Goal: Transaction & Acquisition: Purchase product/service

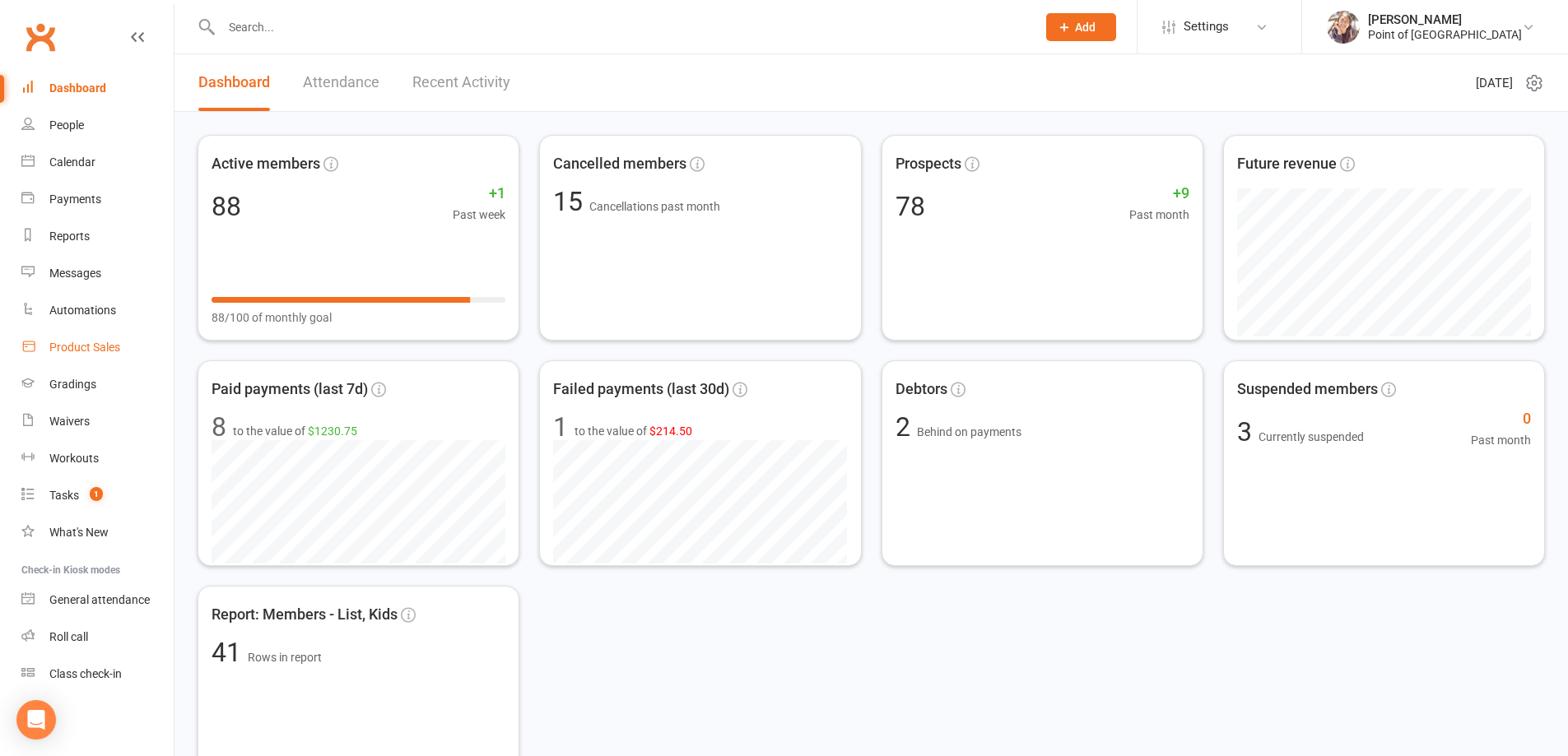
click at [89, 353] on div "Product Sales" at bounding box center [84, 347] width 70 height 13
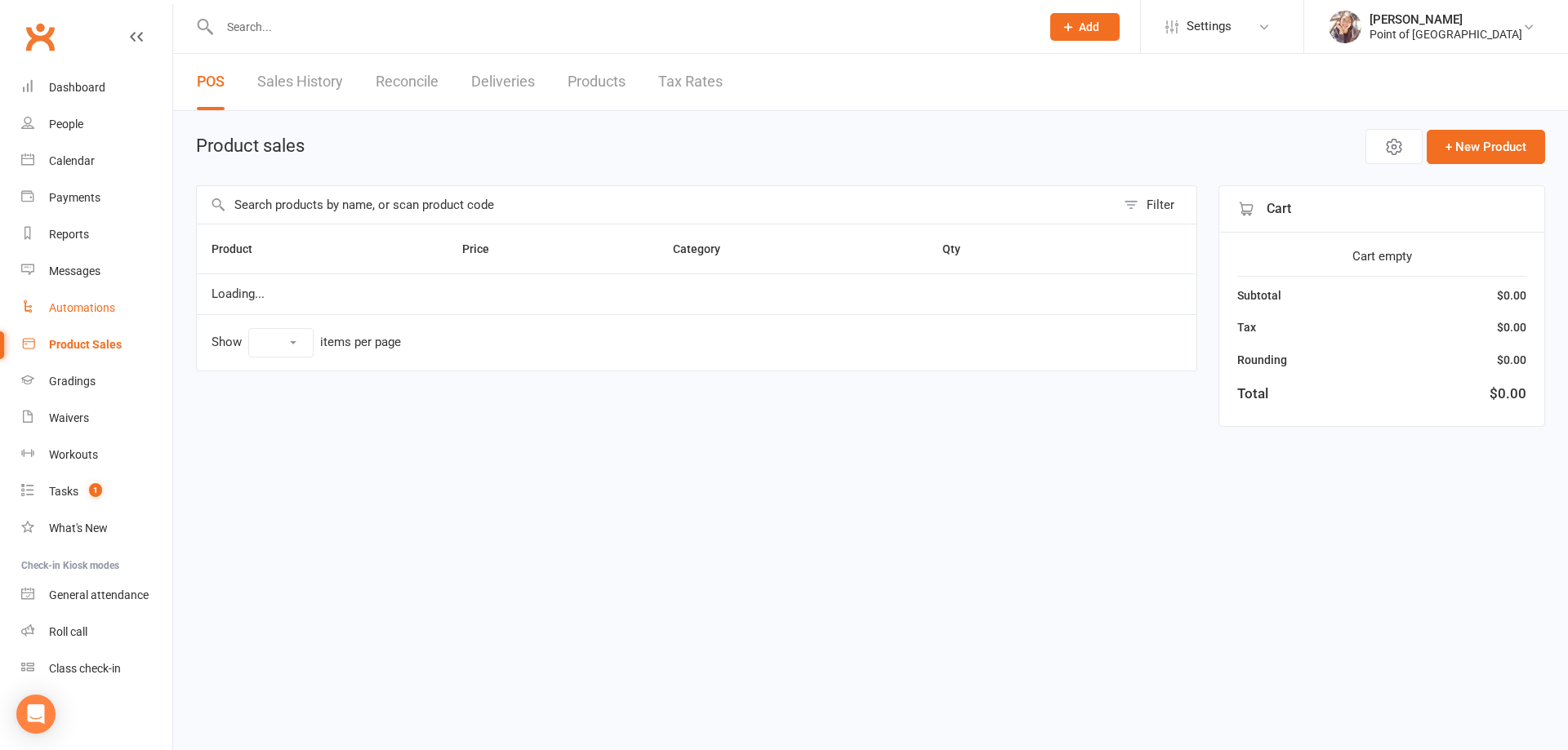
select select "10"
click at [303, 205] on input "text" at bounding box center [656, 204] width 919 height 37
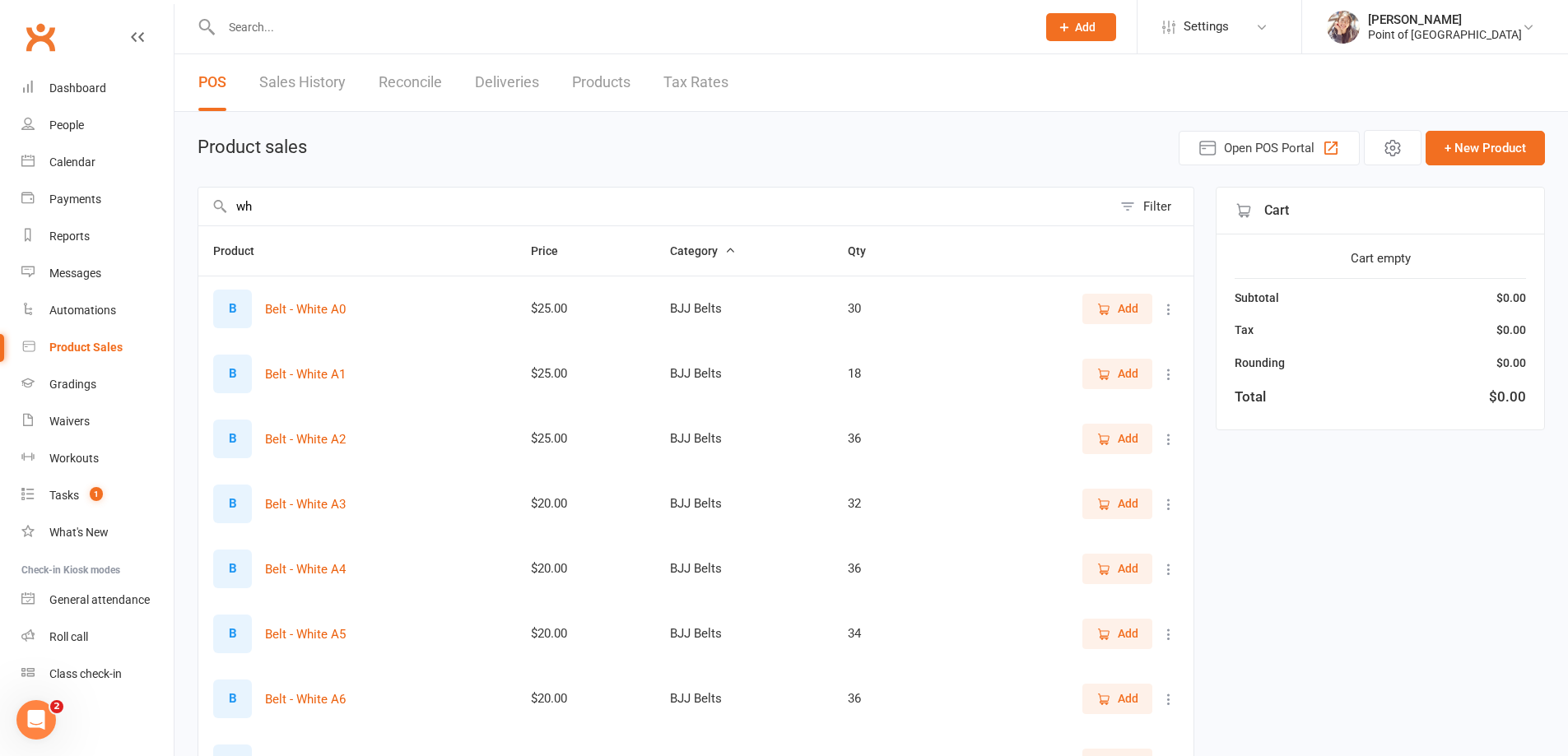
type input "w"
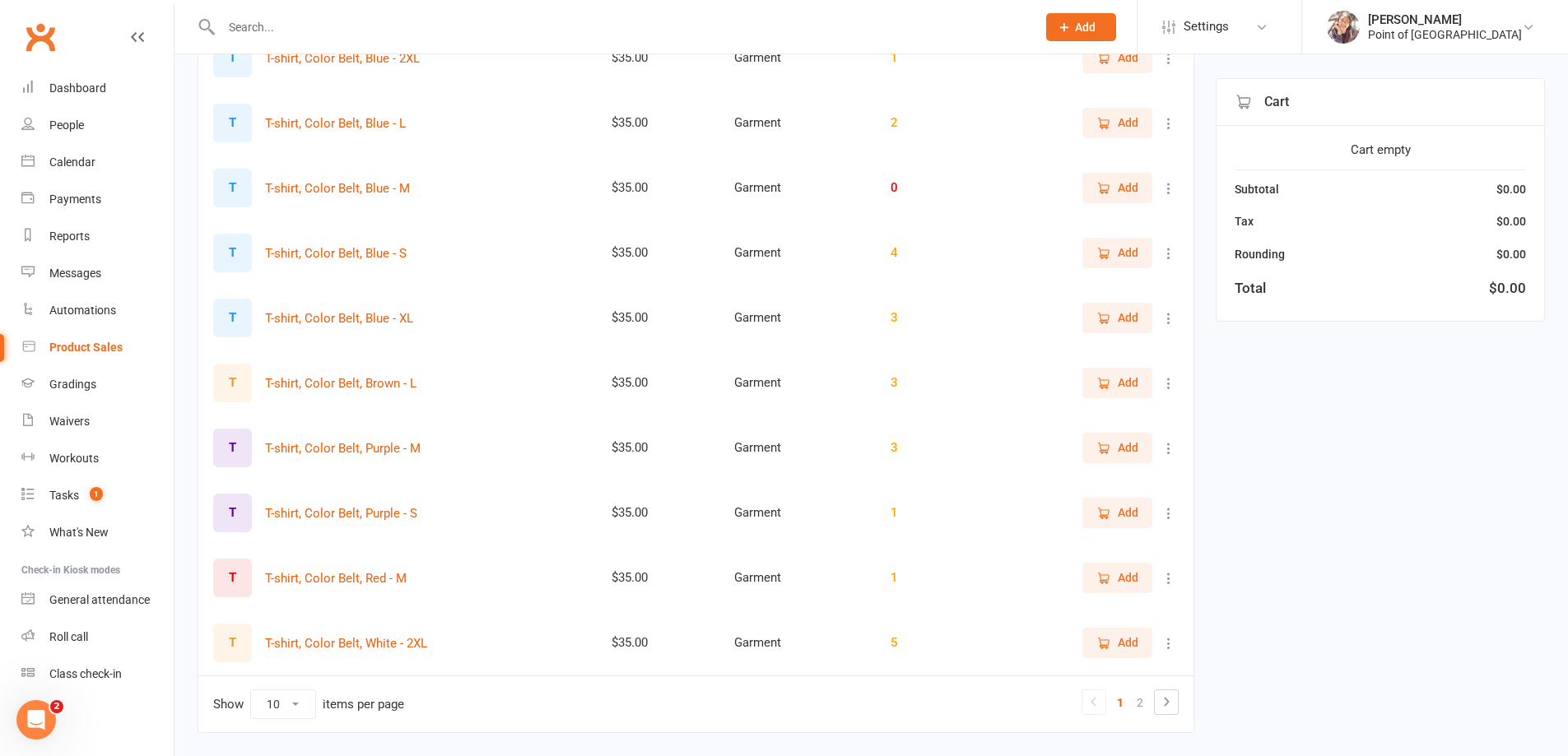
scroll to position [298, 0]
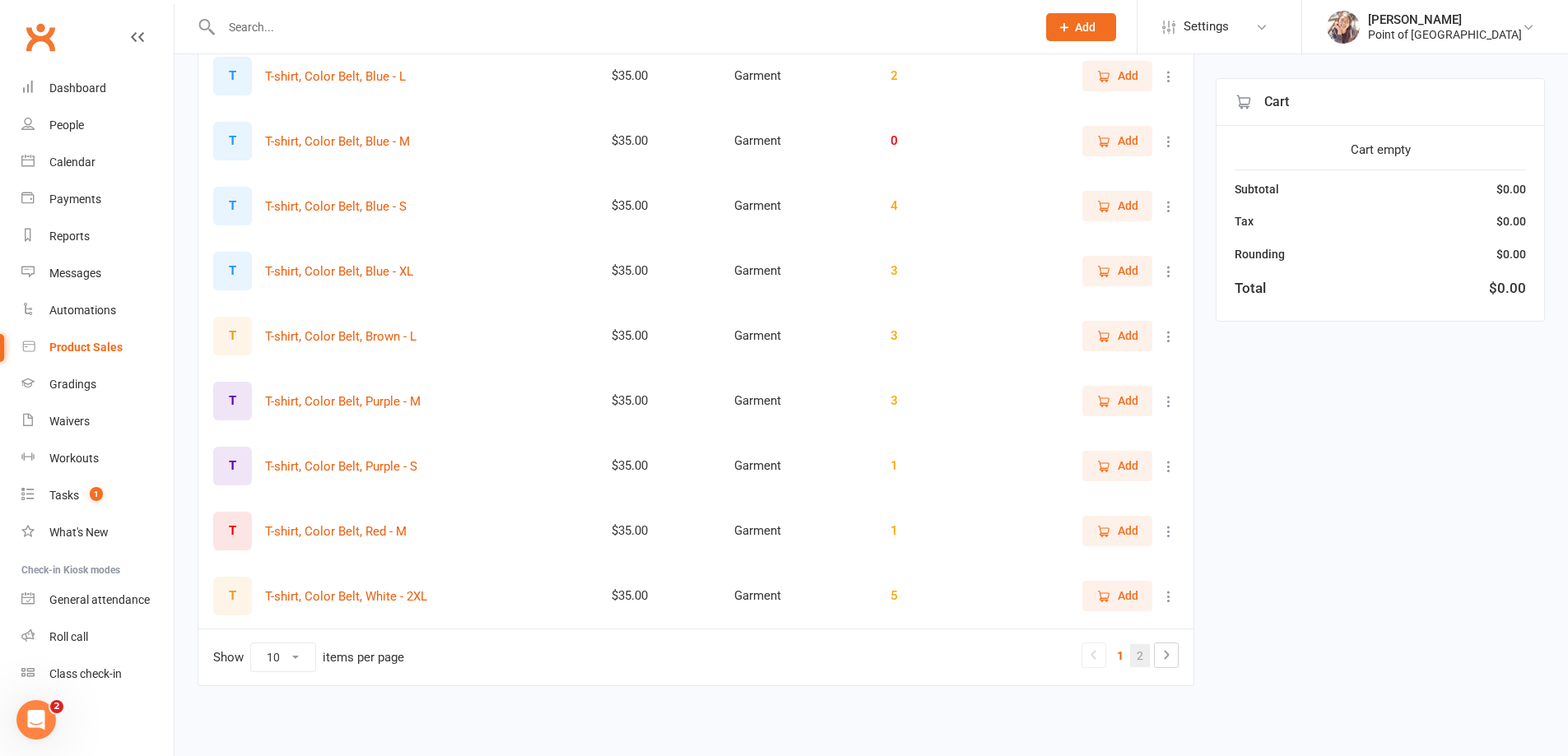
type input "t-"
click at [1142, 660] on link "2" at bounding box center [1141, 655] width 20 height 23
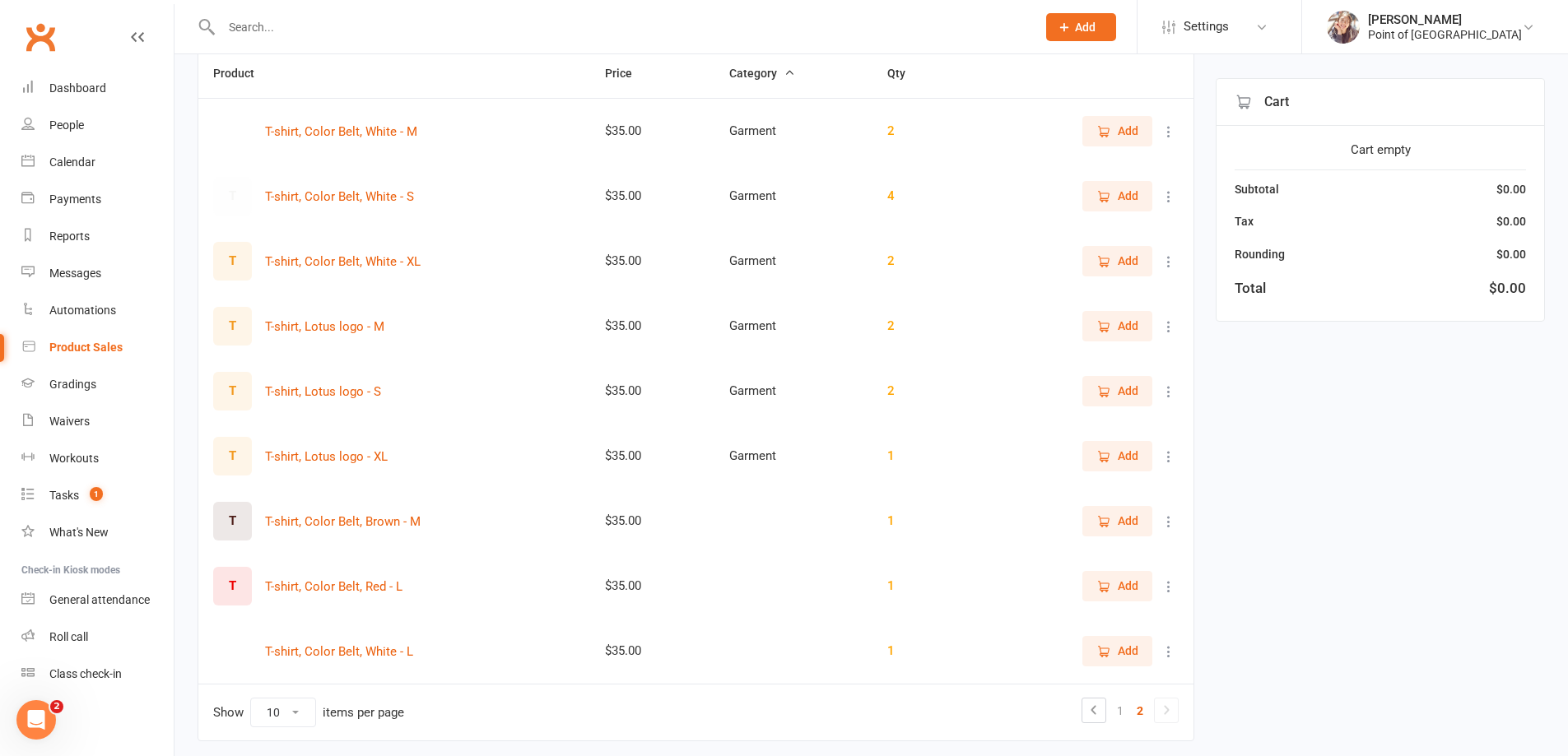
scroll to position [206, 0]
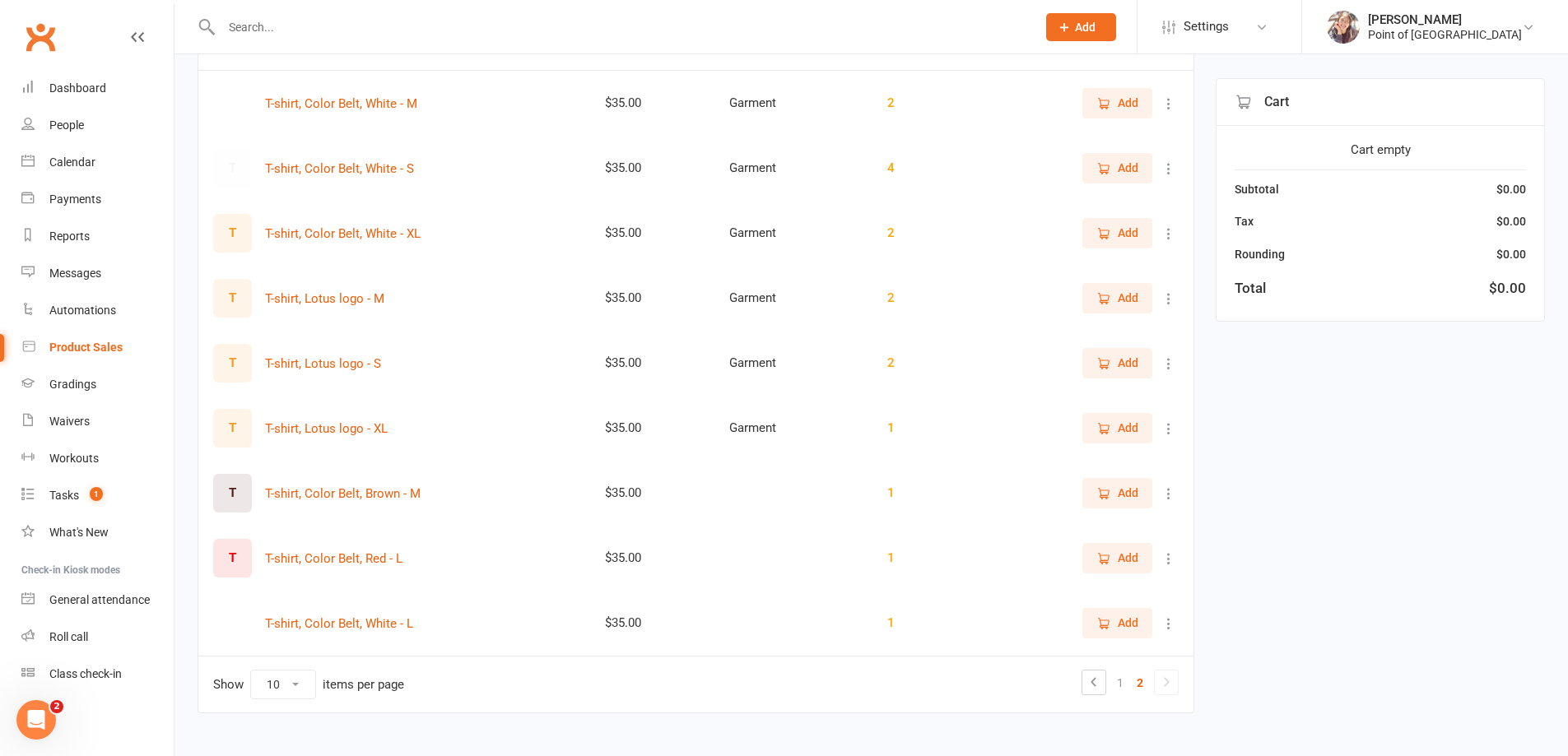
click at [1110, 630] on span "Add" at bounding box center [1117, 623] width 42 height 18
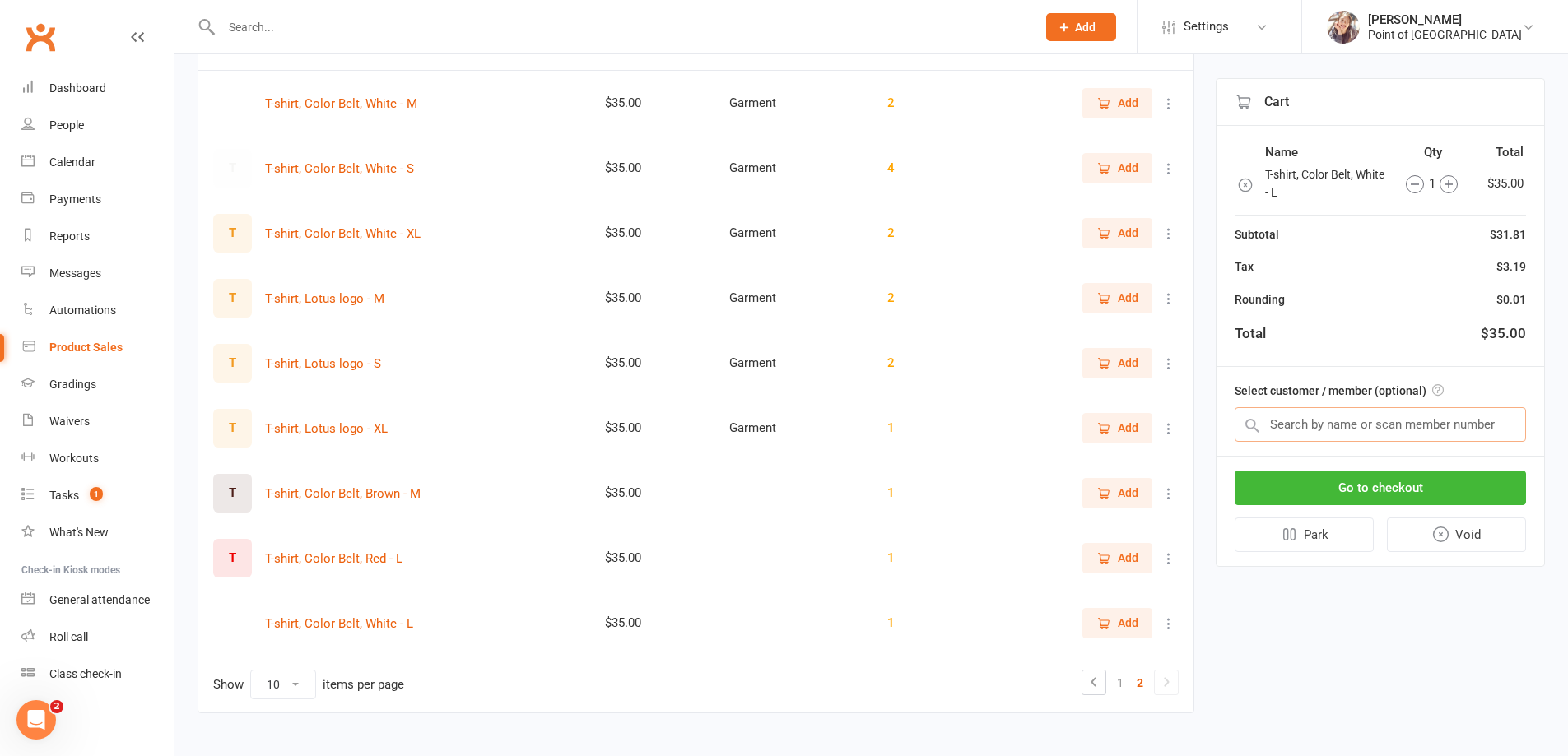
click at [1309, 418] on input "text" at bounding box center [1381, 424] width 291 height 35
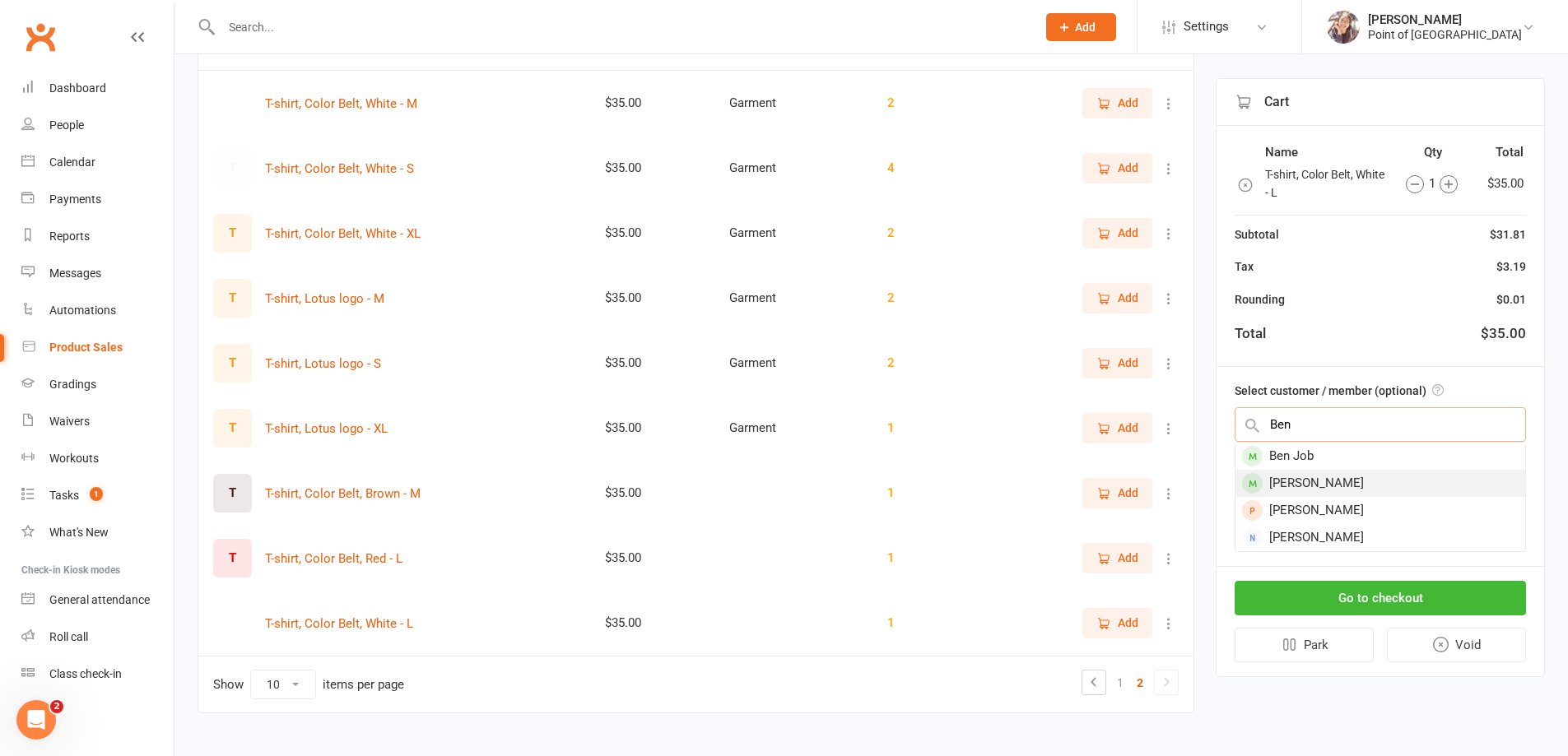
type input "Ben"
click at [1323, 475] on div "[PERSON_NAME]" at bounding box center [1381, 483] width 289 height 27
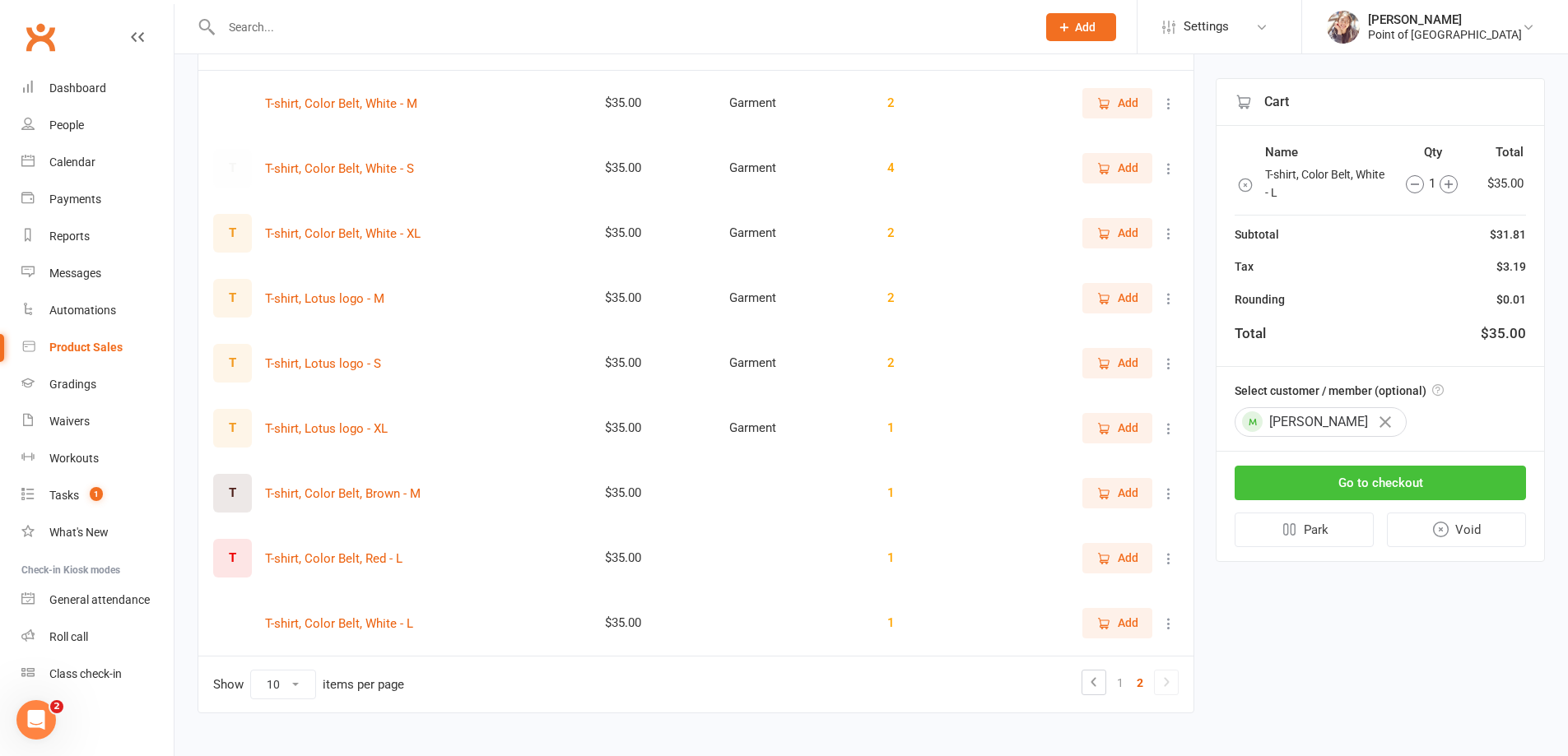
click at [1360, 477] on button "Go to checkout" at bounding box center [1381, 483] width 291 height 35
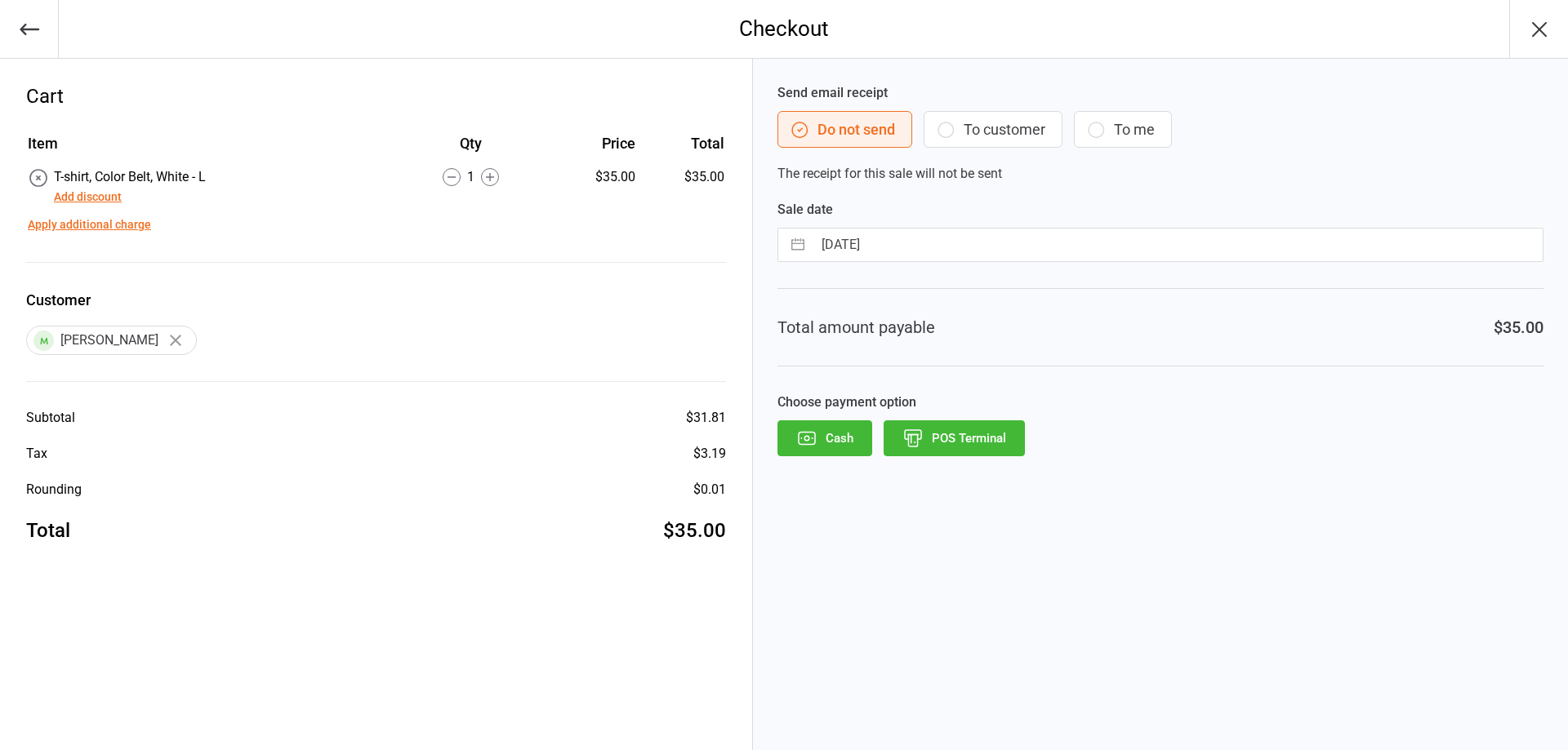
click at [958, 123] on button "To customer" at bounding box center [993, 129] width 139 height 36
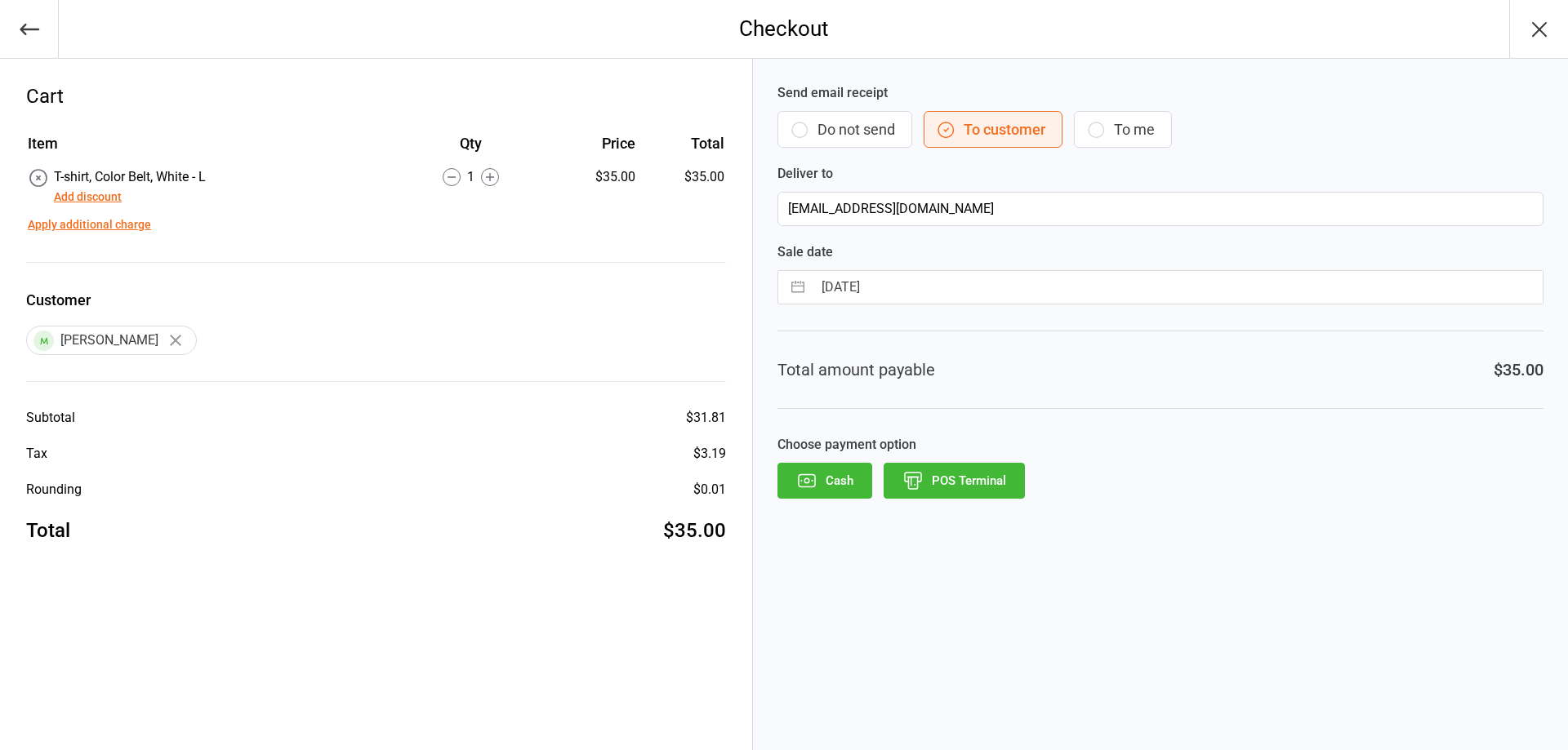
click at [959, 485] on button "POS Terminal" at bounding box center [955, 481] width 142 height 36
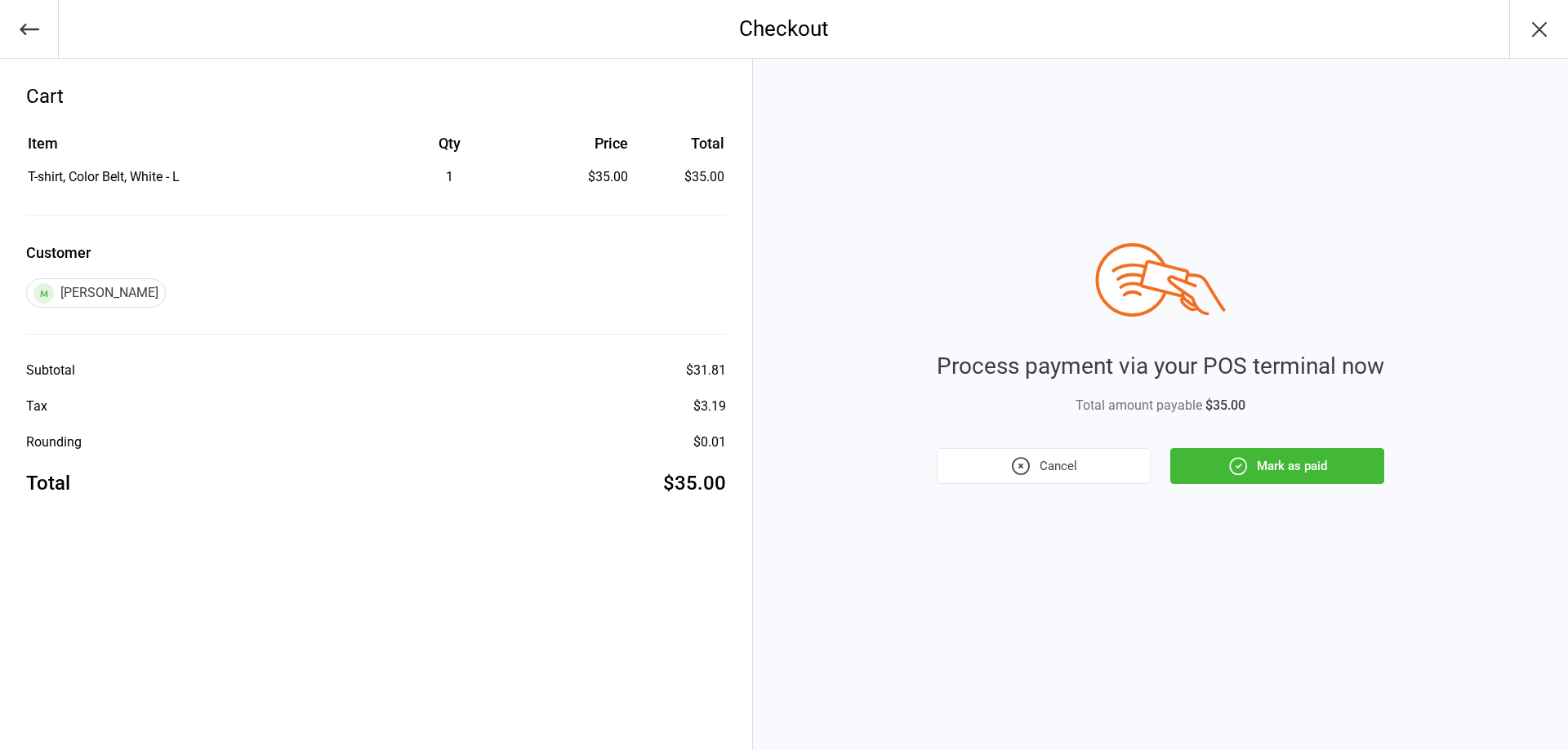
click at [1260, 468] on button "Mark as paid" at bounding box center [1277, 466] width 214 height 36
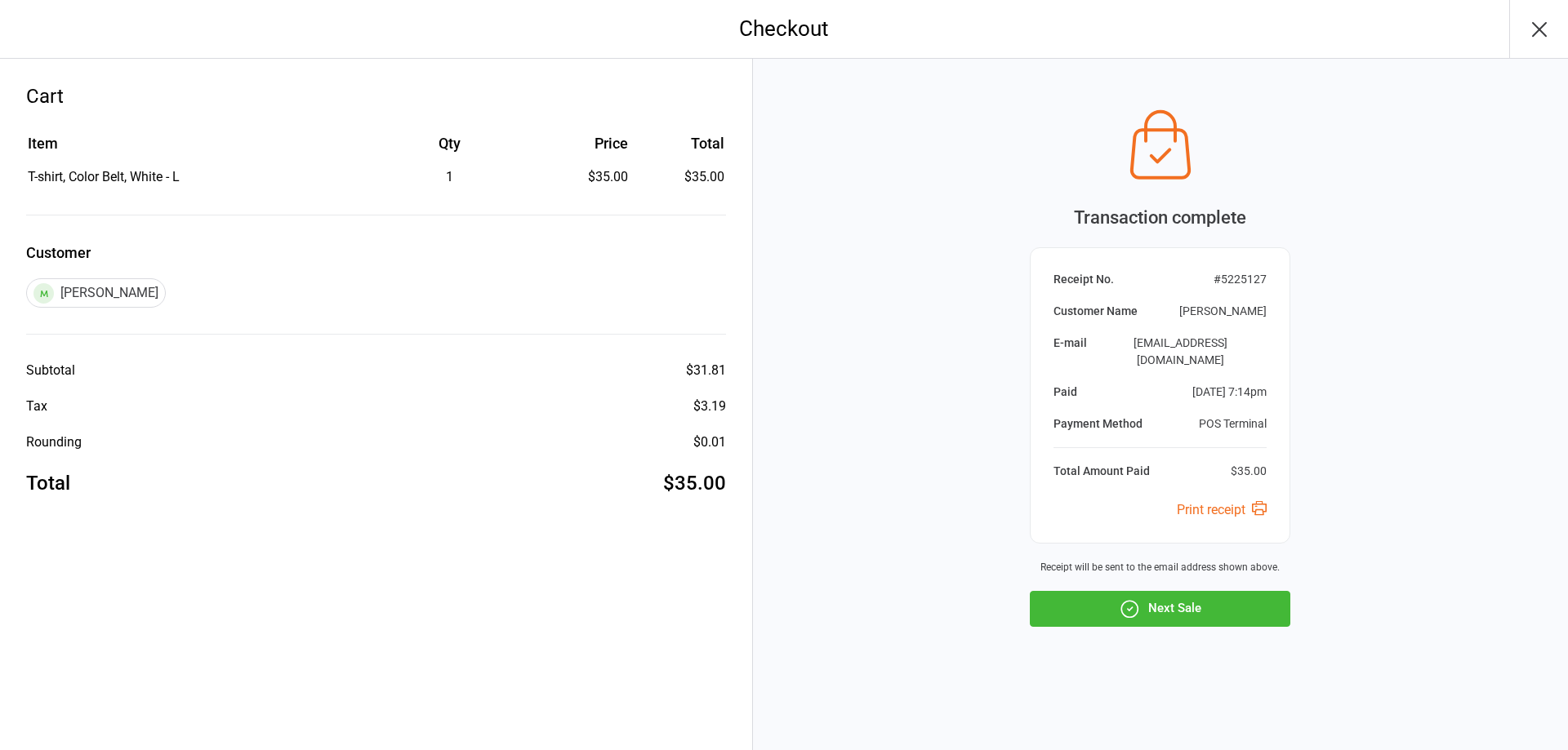
click at [1162, 601] on button "Next Sale" at bounding box center [1159, 608] width 261 height 36
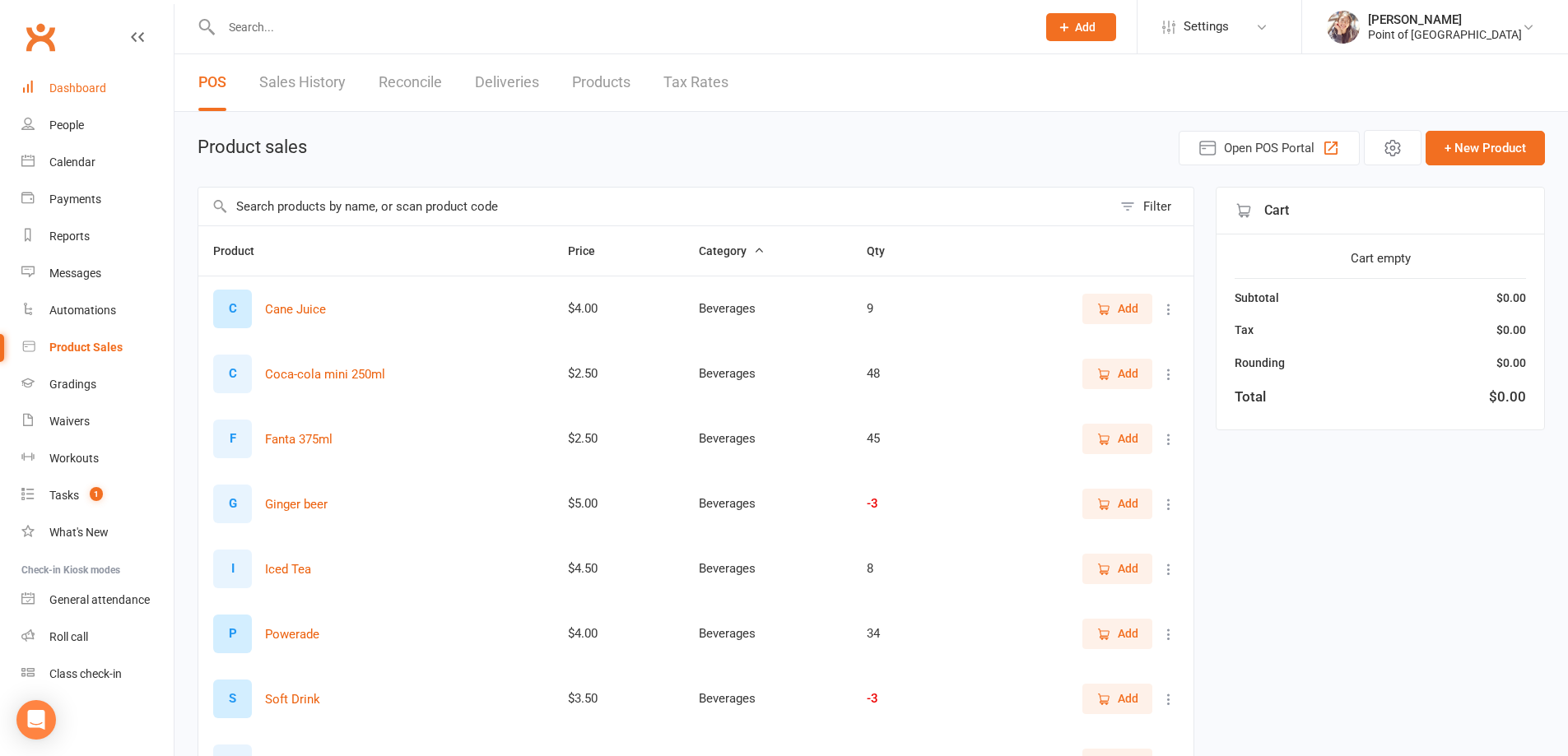
click at [83, 94] on div "Dashboard" at bounding box center [77, 87] width 56 height 13
